Goal: Find contact information: Find contact information

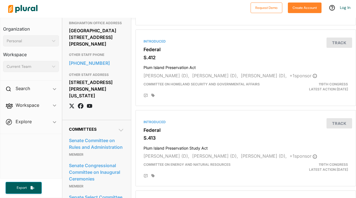
scroll to position [606, 0]
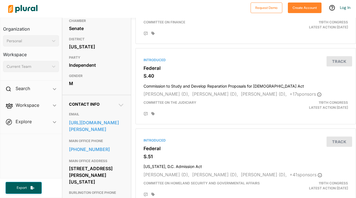
scroll to position [177, 0]
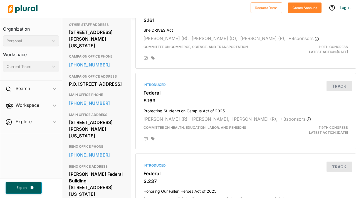
scroll to position [233, 0]
drag, startPoint x: 69, startPoint y: 41, endPoint x: 120, endPoint y: 54, distance: 52.1
click at [120, 50] on div "[STREET_ADDRESS][PERSON_NAME][US_STATE]" at bounding box center [96, 39] width 55 height 22
copy div "[STREET_ADDRESS][PERSON_NAME][US_STATE]"
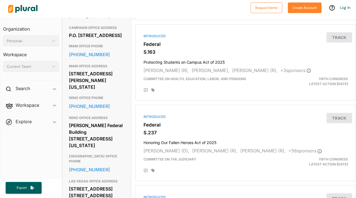
scroll to position [292, 0]
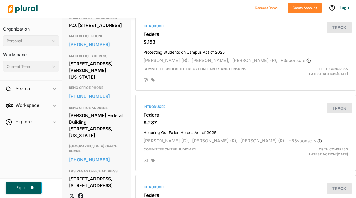
click at [118, 140] on div "Bruce Thompson Federal Building 400 S. Virginia St., Suite 738 Reno, NV 89501" at bounding box center [96, 125] width 55 height 28
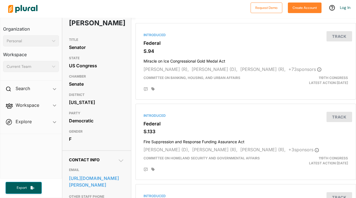
scroll to position [40, 0]
